Goal: Task Accomplishment & Management: Use online tool/utility

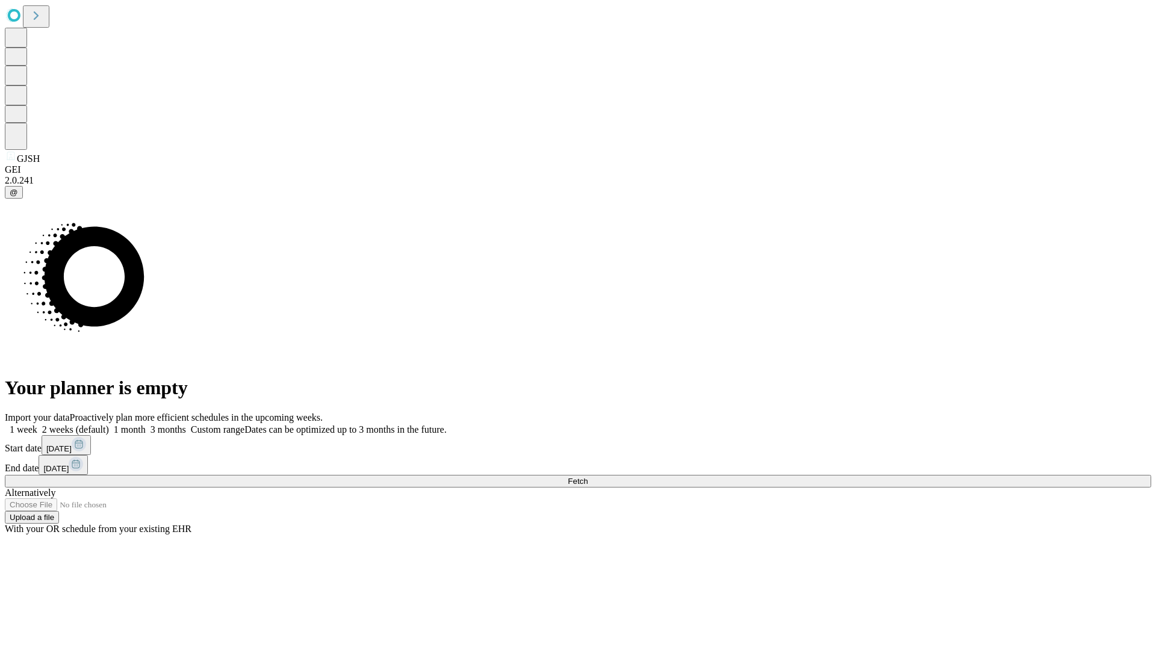
click at [587, 477] on span "Fetch" at bounding box center [578, 481] width 20 height 9
